Goal: Information Seeking & Learning: Learn about a topic

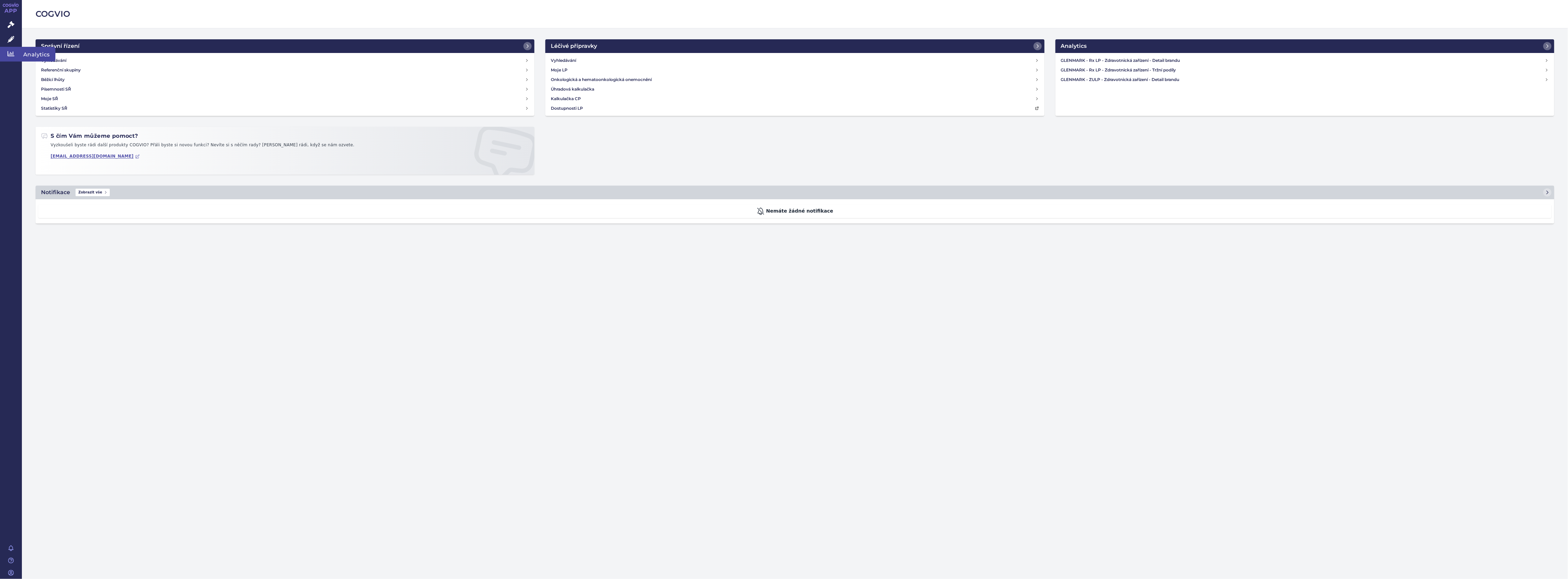
click at [17, 51] on link "Analytics" at bounding box center [11, 54] width 22 height 15
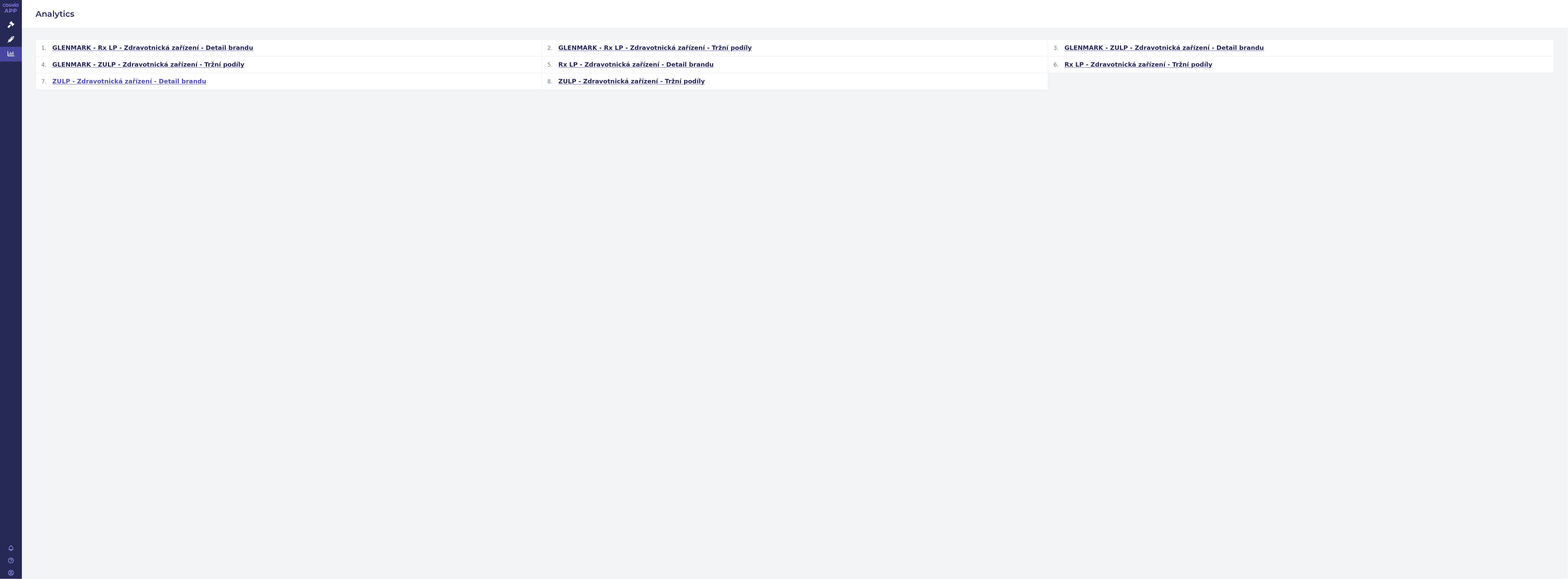
click at [151, 88] on h2 "ZULP - Zdravotnická zařízení - Detail brandu" at bounding box center [289, 81] width 506 height 16
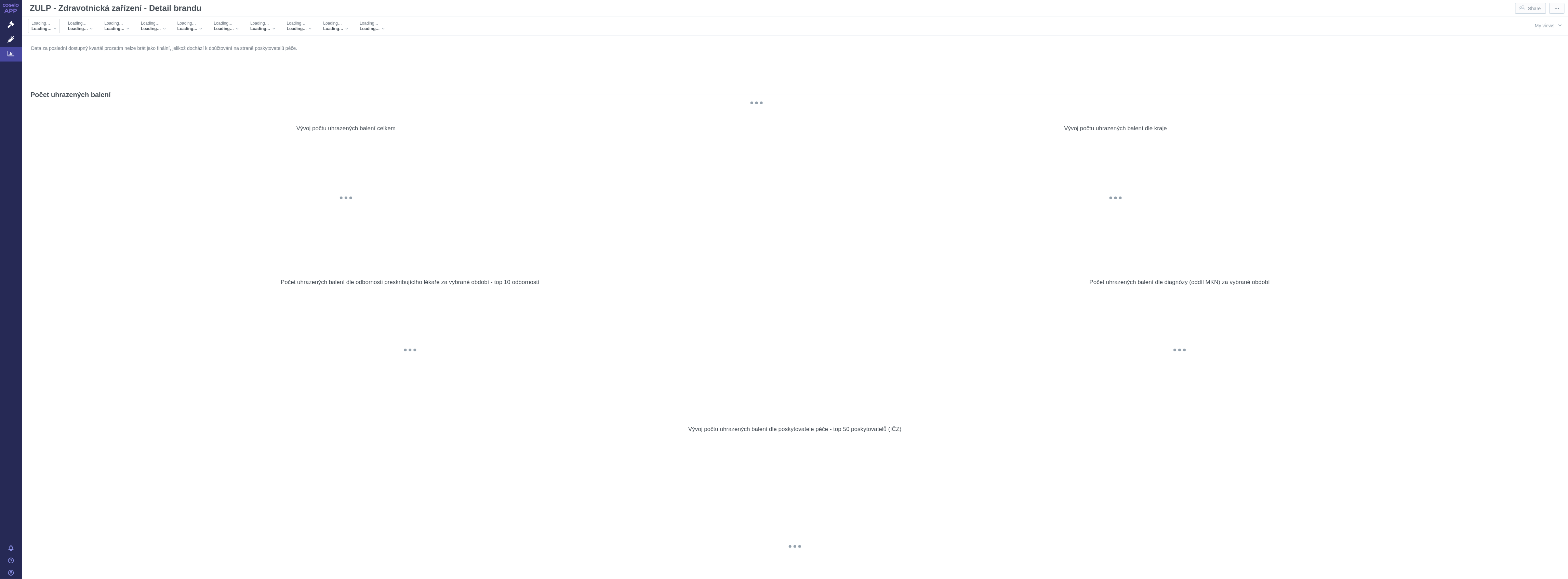
click at [57, 30] on div "Loading… Loading…" at bounding box center [44, 26] width 32 height 15
click at [211, 114] on div "Vývoj počtu uhrazených balení celkem @keyframes GDC-pop { 0%, 80%, 100% { trans…" at bounding box center [346, 187] width 635 height 147
click at [89, 30] on div "Loading… Loading…" at bounding box center [76, 26] width 32 height 15
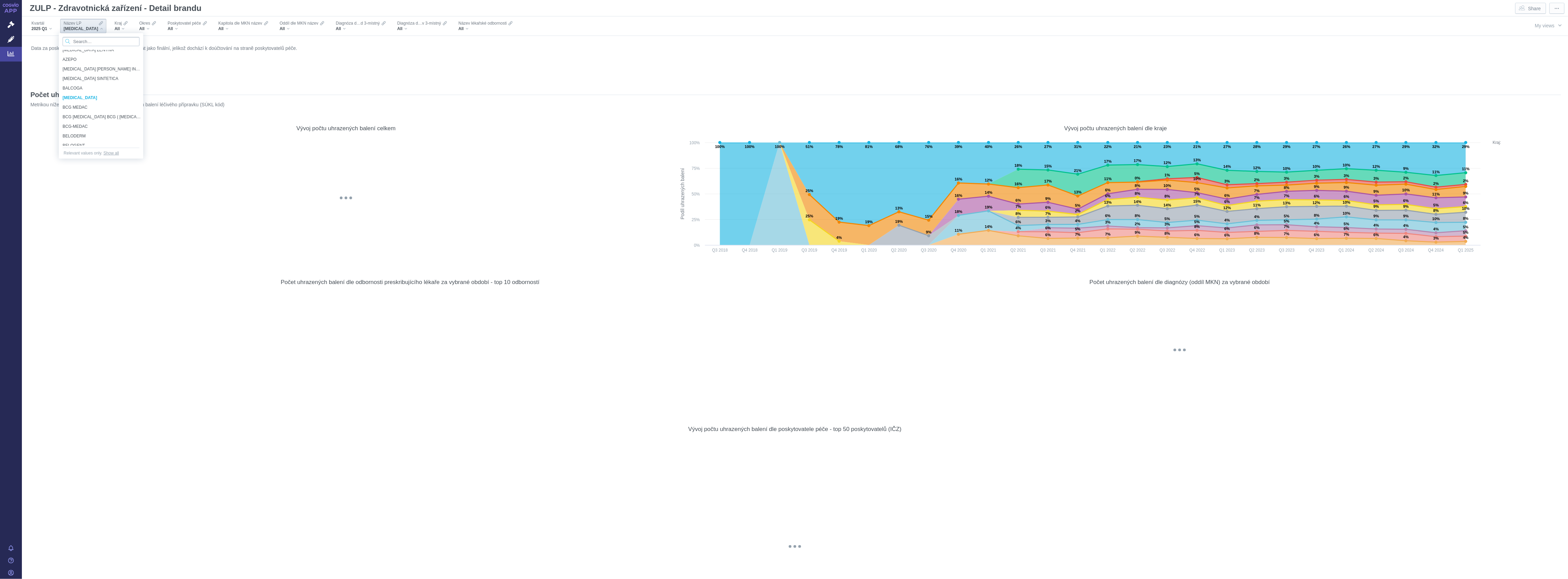
click at [96, 44] on input "Search attribute values" at bounding box center [101, 41] width 77 height 9
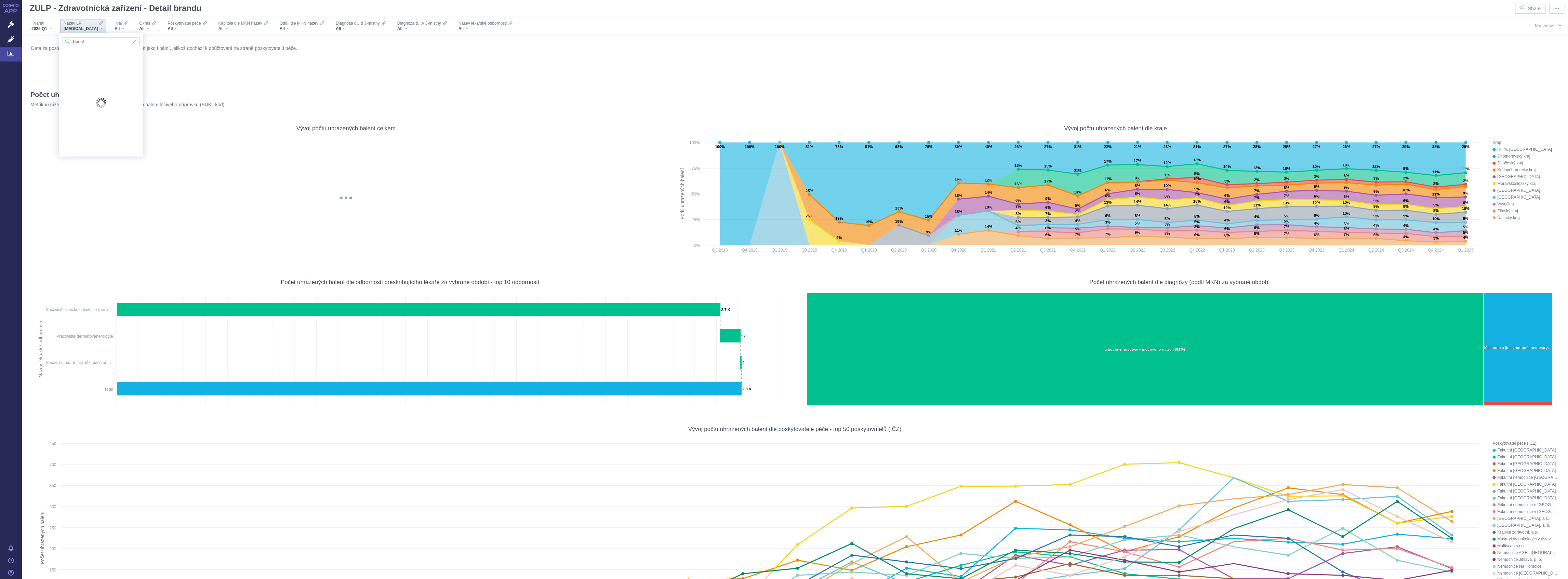
type input "bosuli"
click at [69, 55] on span "[MEDICAL_DATA]" at bounding box center [98, 55] width 71 height 7
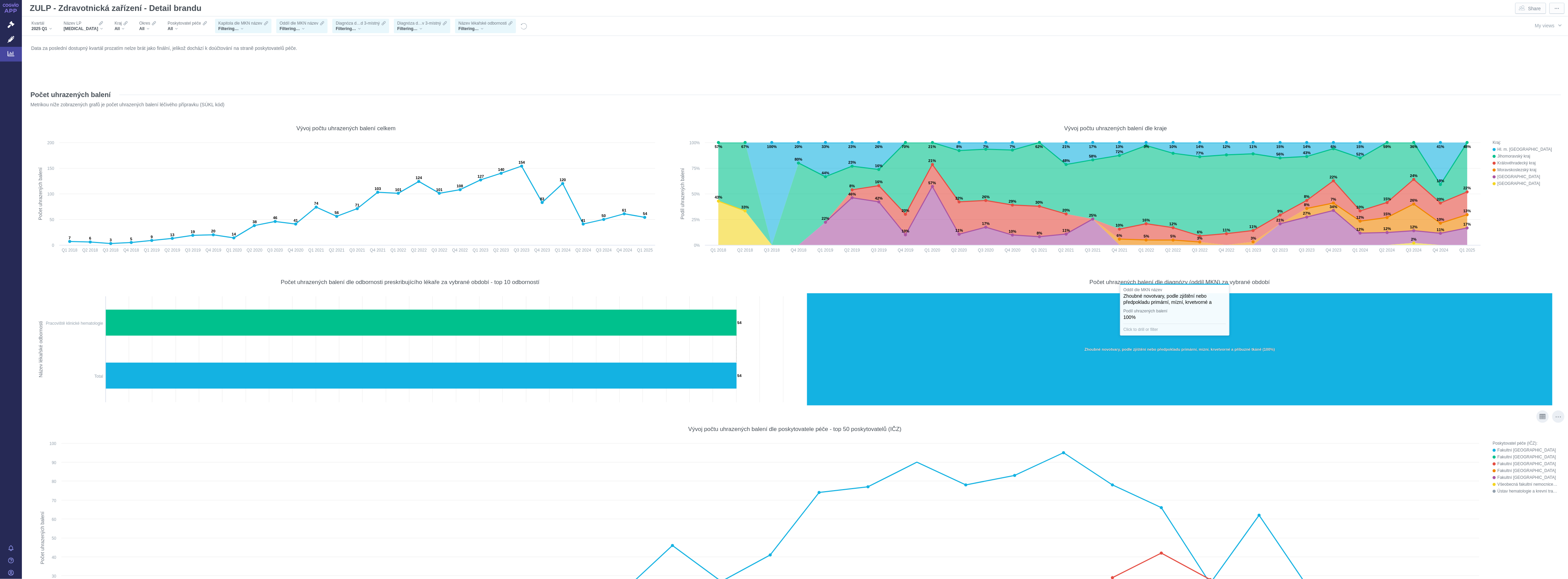
scroll to position [227, 0]
